Goal: Browse casually

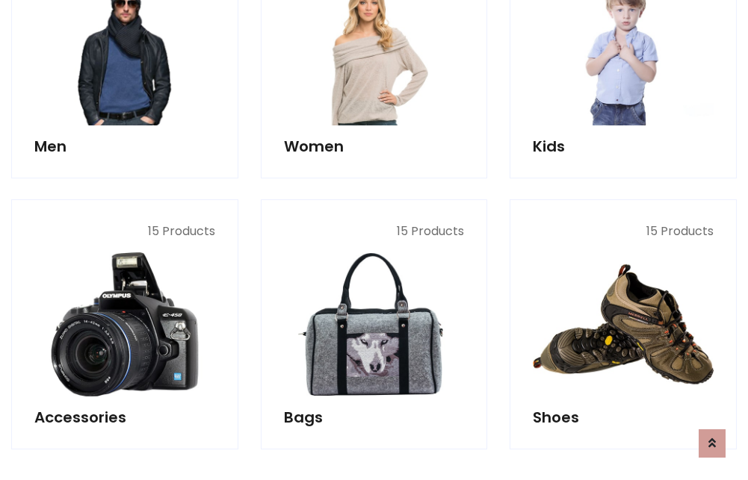
scroll to position [500, 0]
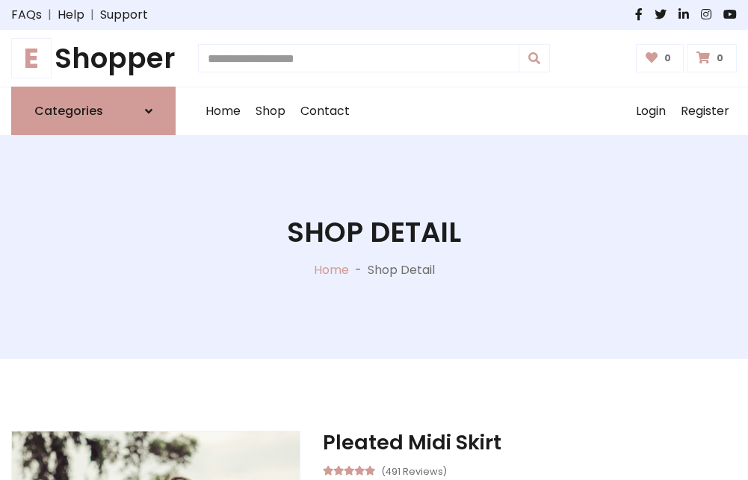
click at [93, 58] on h1 "E Shopper" at bounding box center [93, 58] width 164 height 33
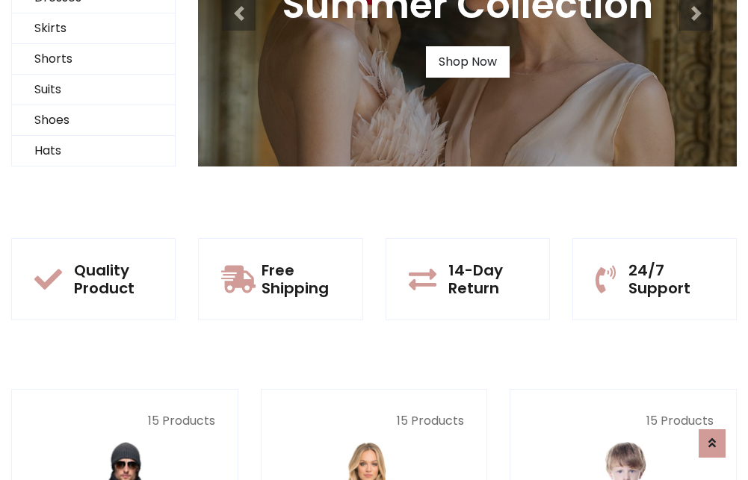
scroll to position [144, 0]
